Goal: Understand process/instructions: Learn about a topic

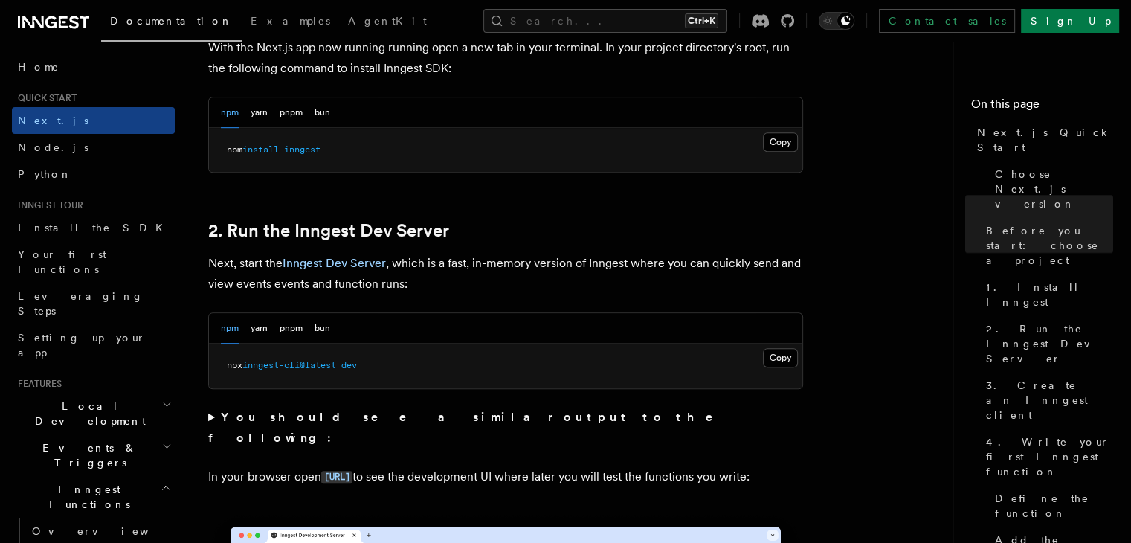
scroll to position [925, 0]
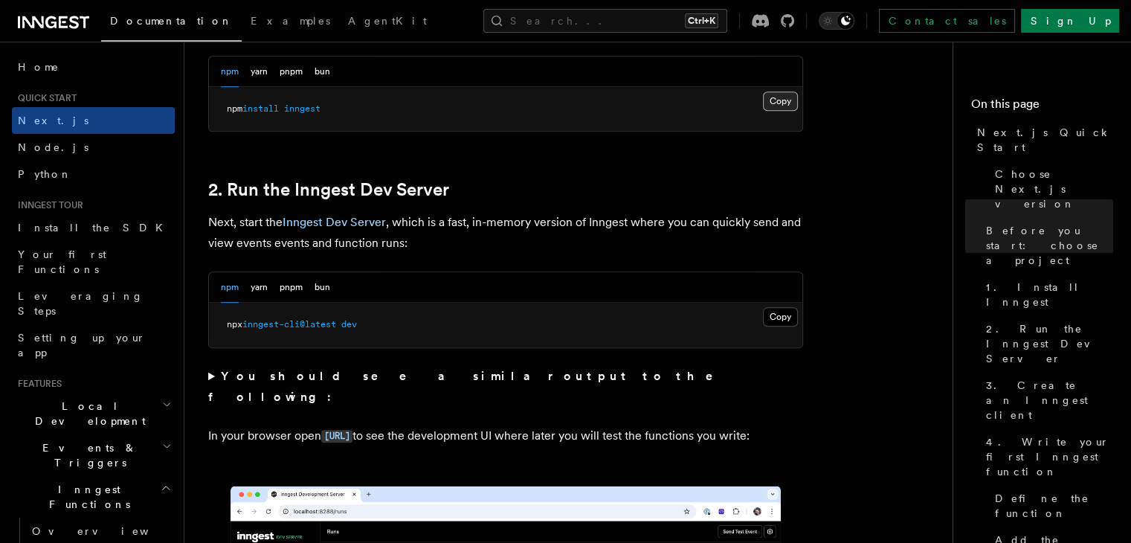
click at [786, 99] on button "Copy Copied" at bounding box center [780, 100] width 35 height 19
click at [780, 314] on button "Copy Copied" at bounding box center [780, 316] width 35 height 19
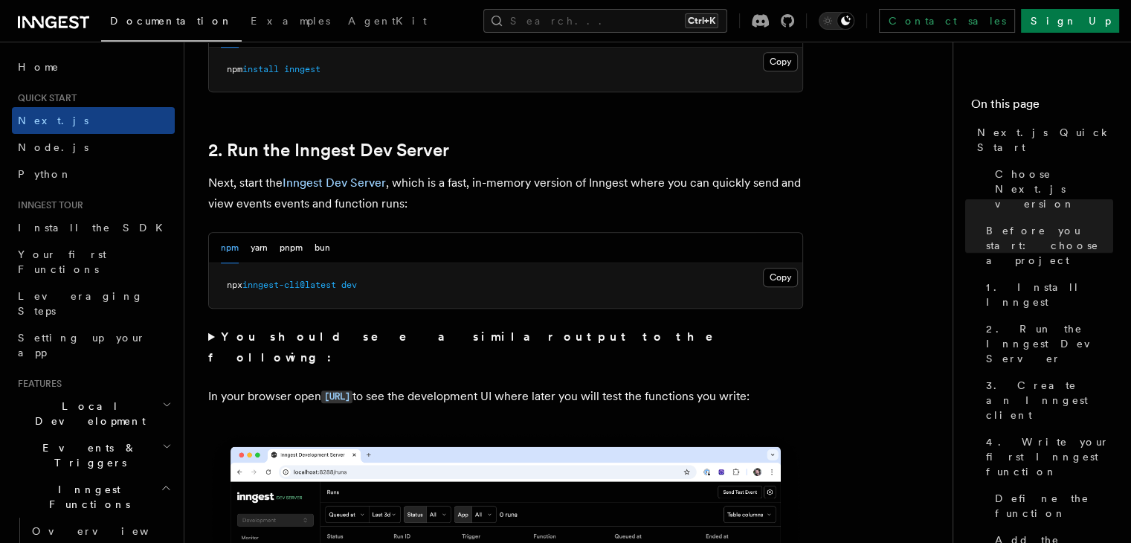
scroll to position [966, 0]
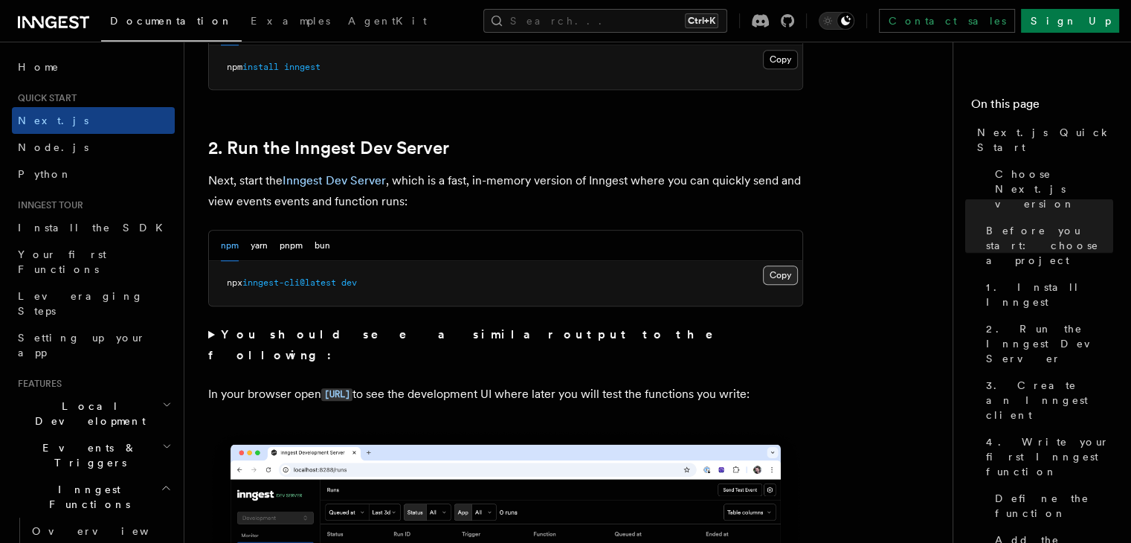
click at [788, 266] on button "Copy Copied" at bounding box center [780, 275] width 35 height 19
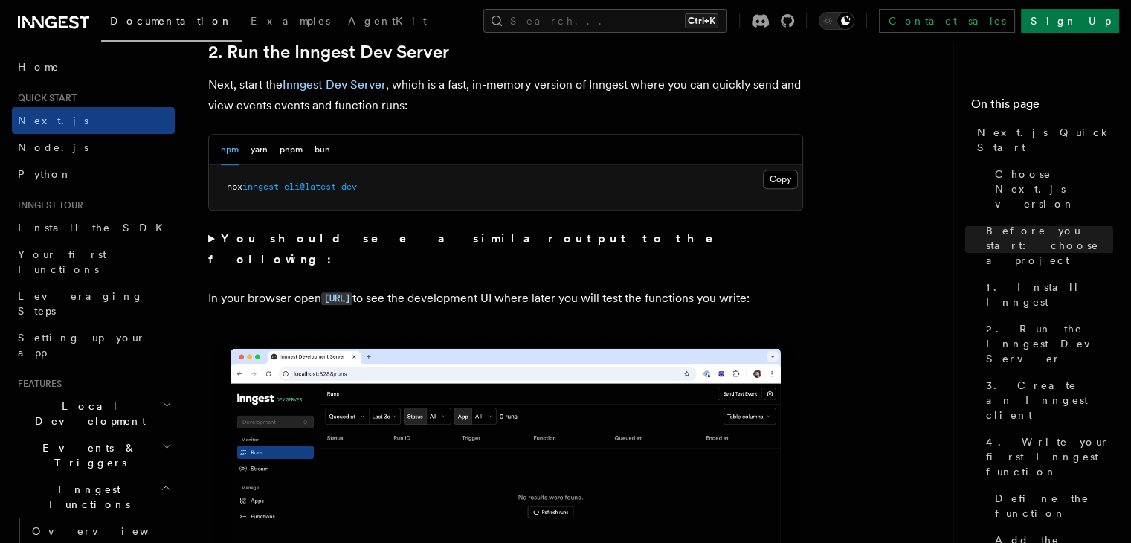
scroll to position [1053, 0]
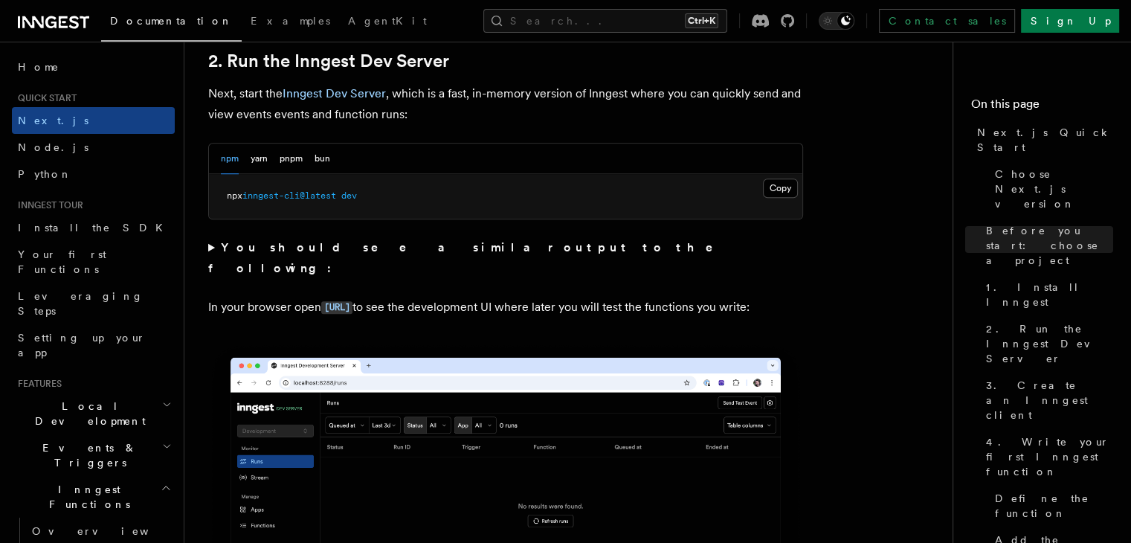
click at [470, 167] on div "npm yarn pnpm bun" at bounding box center [506, 159] width 594 height 30
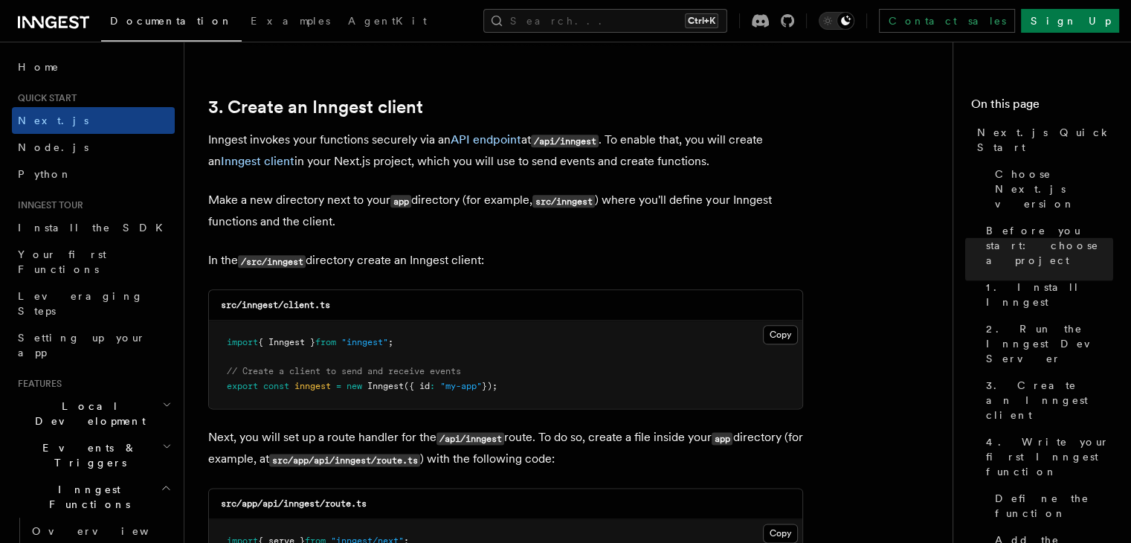
scroll to position [1716, 0]
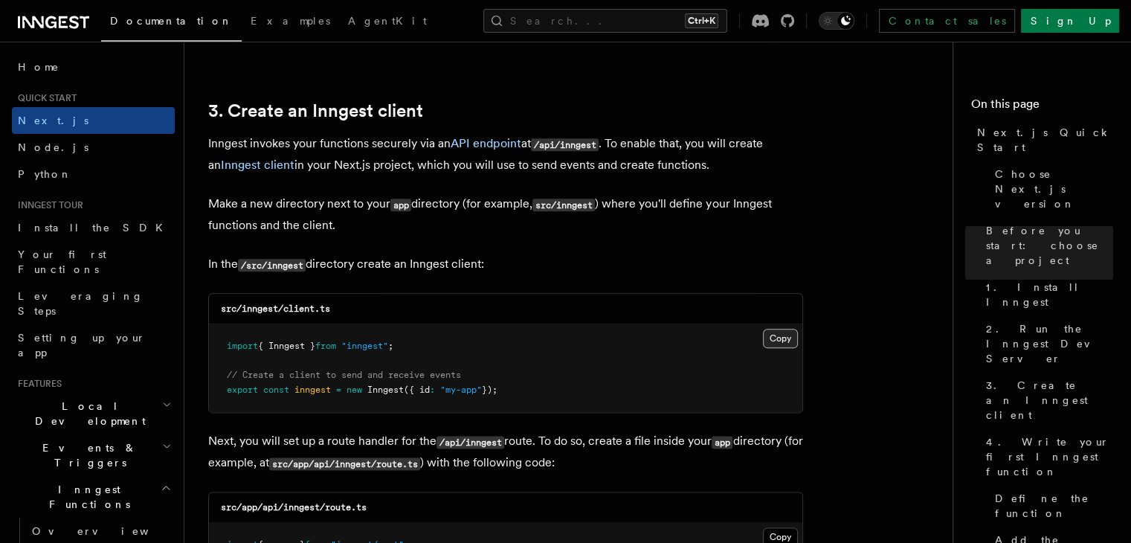
click at [774, 345] on button "Copy Copied" at bounding box center [780, 338] width 35 height 19
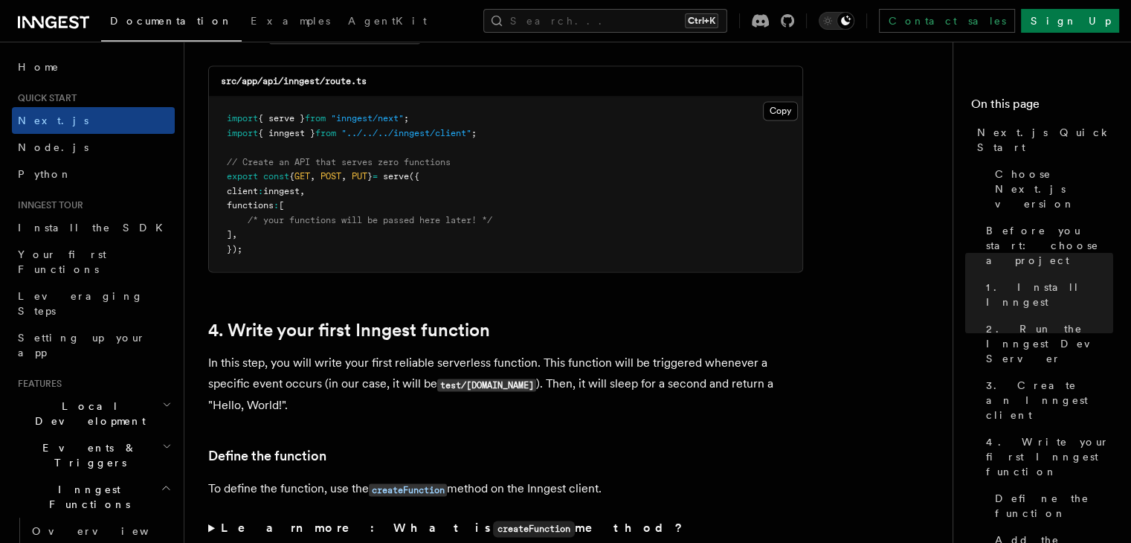
scroll to position [2086, 0]
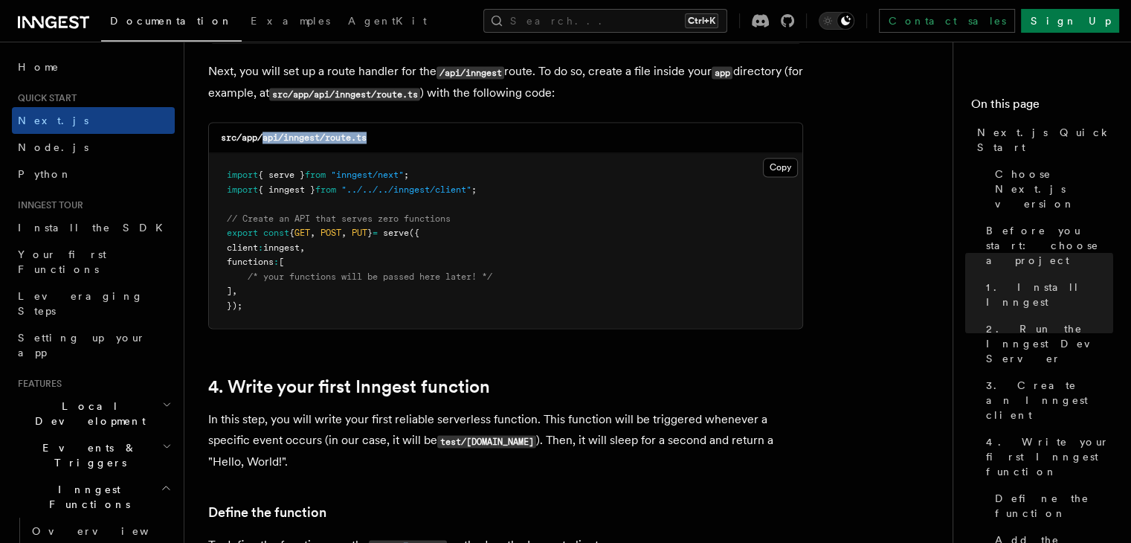
drag, startPoint x: 264, startPoint y: 138, endPoint x: 403, endPoint y: 135, distance: 139.2
click at [403, 135] on div "src/app/api/inngest/route.ts" at bounding box center [506, 138] width 594 height 30
copy code "api/inngest/route.ts"
click at [777, 167] on button "Copy Copied" at bounding box center [780, 167] width 35 height 19
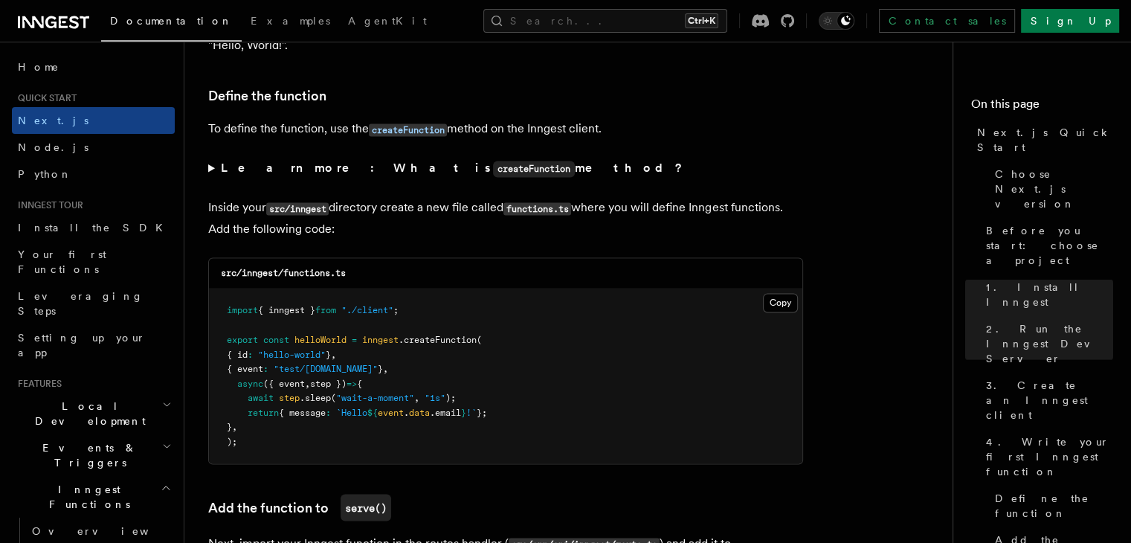
scroll to position [2502, 0]
drag, startPoint x: 285, startPoint y: 272, endPoint x: 394, endPoint y: 283, distance: 109.3
click at [394, 283] on div "src/inngest/functions.ts" at bounding box center [506, 273] width 594 height 30
copy code "functions.ts"
click at [514, 333] on pre "import { inngest } from "./client" ; export const helloWorld = inngest .createF…" at bounding box center [506, 376] width 594 height 175
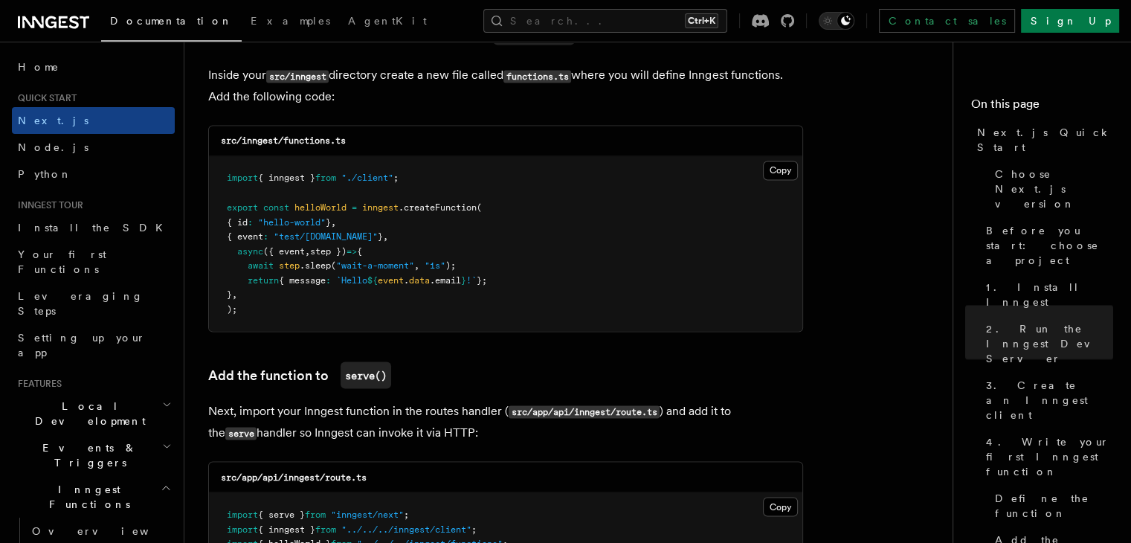
scroll to position [2636, 0]
click at [783, 172] on button "Copy Copied" at bounding box center [780, 169] width 35 height 19
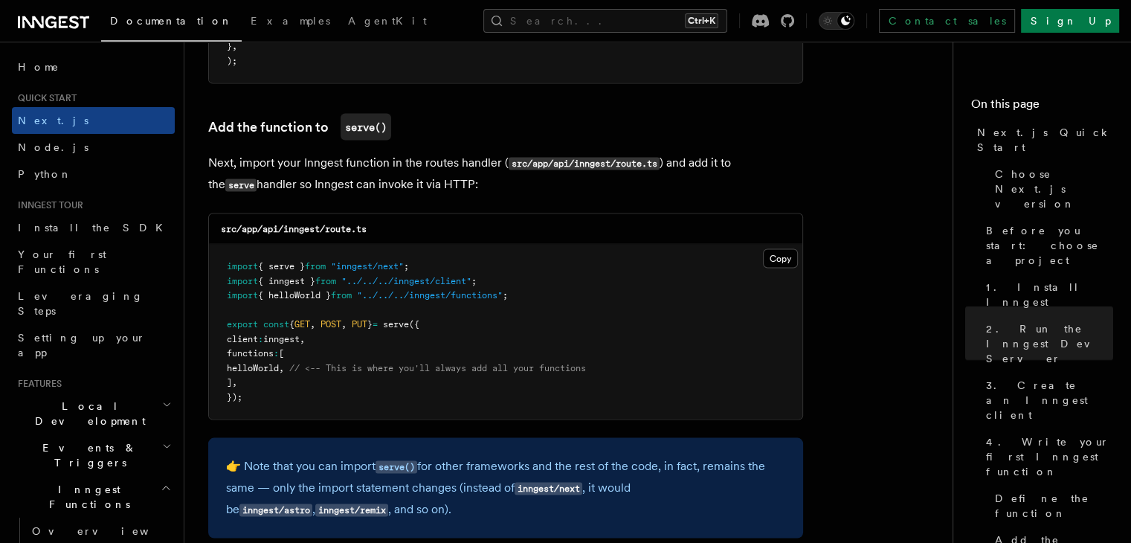
scroll to position [2883, 0]
click at [771, 260] on button "Copy Copied" at bounding box center [780, 257] width 35 height 19
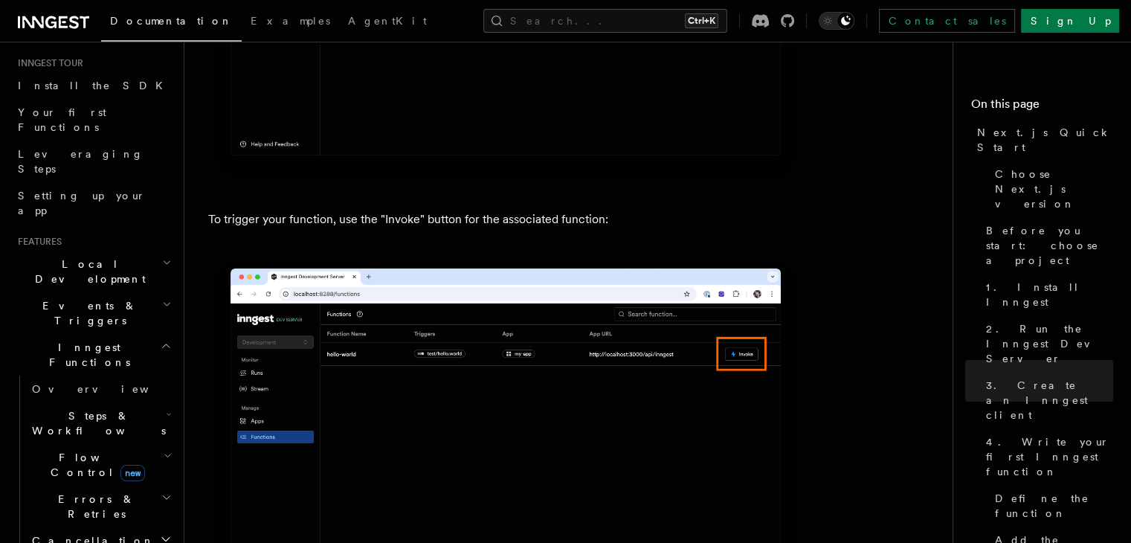
scroll to position [3877, 0]
